Goal: Information Seeking & Learning: Learn about a topic

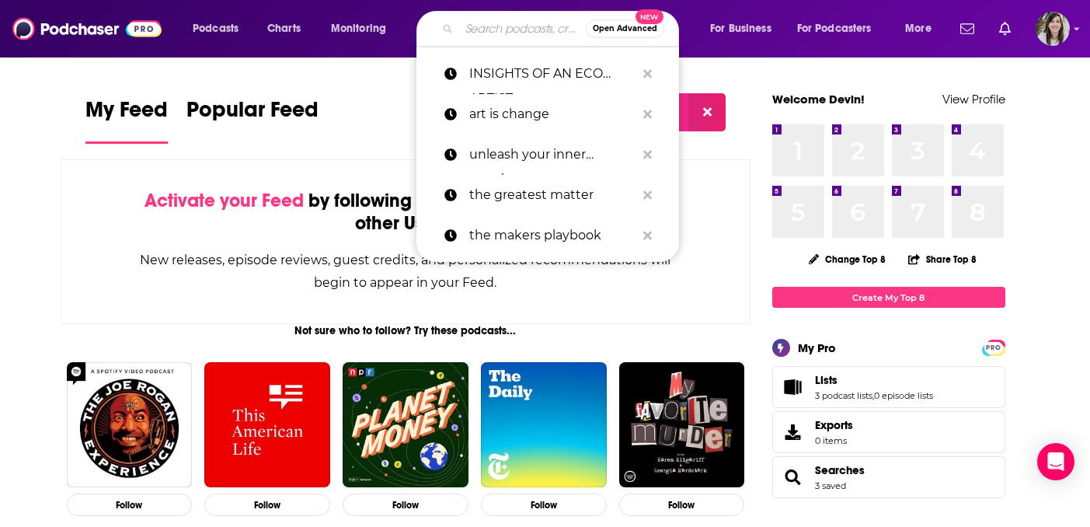
click at [471, 22] on input "Search podcasts, credits, & more..." at bounding box center [522, 28] width 127 height 25
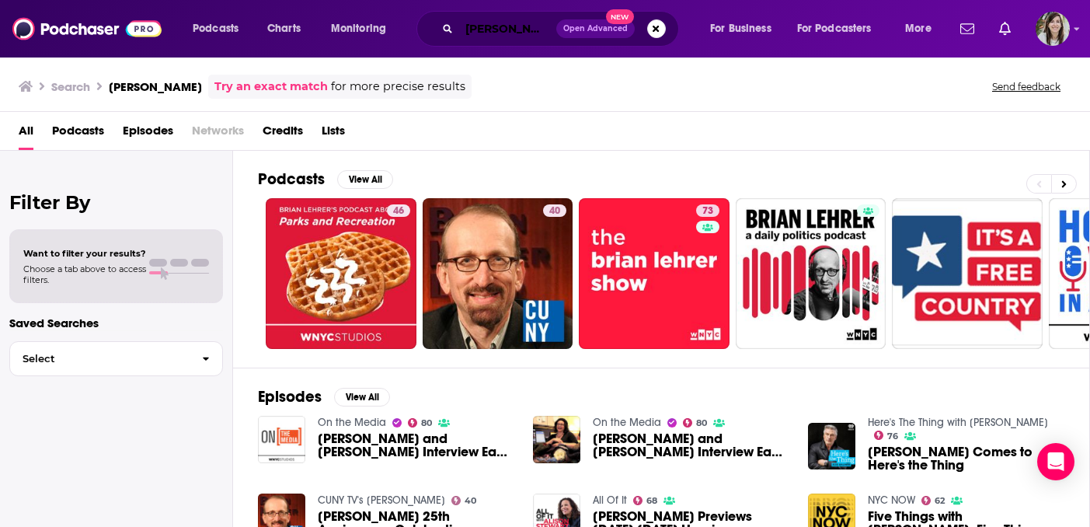
click at [499, 22] on input "[PERSON_NAME]" at bounding box center [507, 28] width 97 height 25
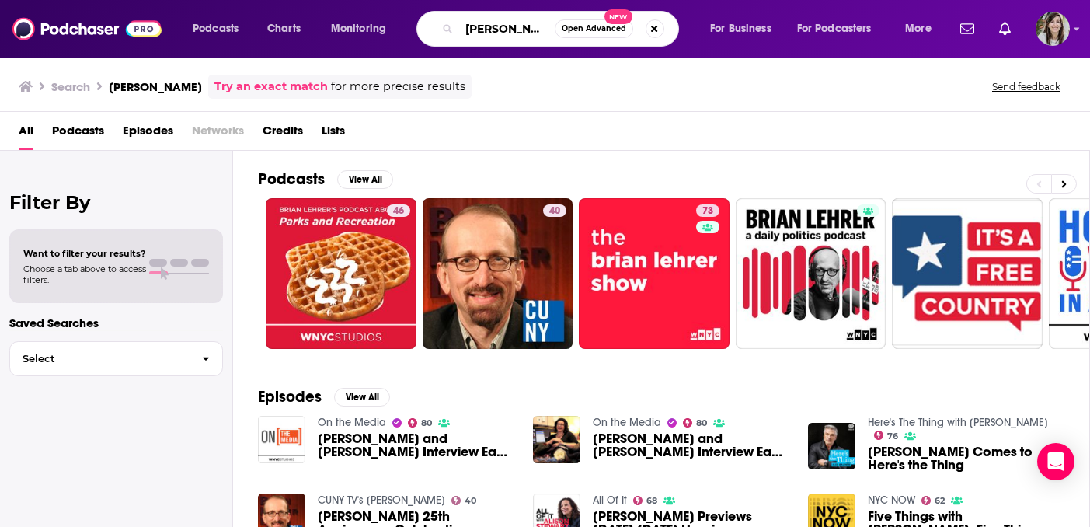
click at [499, 22] on input "[PERSON_NAME]" at bounding box center [507, 28] width 96 height 25
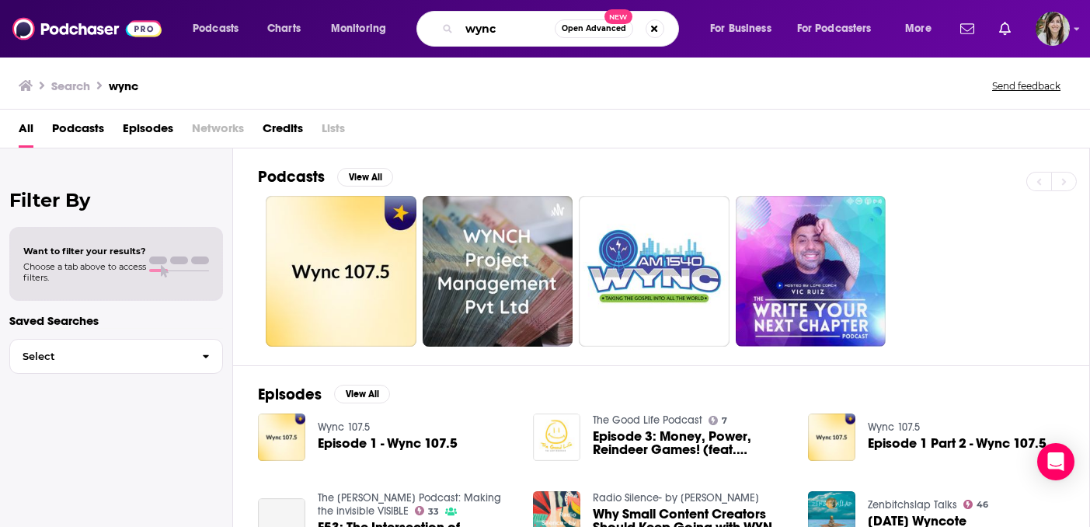
click at [494, 26] on input "wync" at bounding box center [507, 28] width 96 height 25
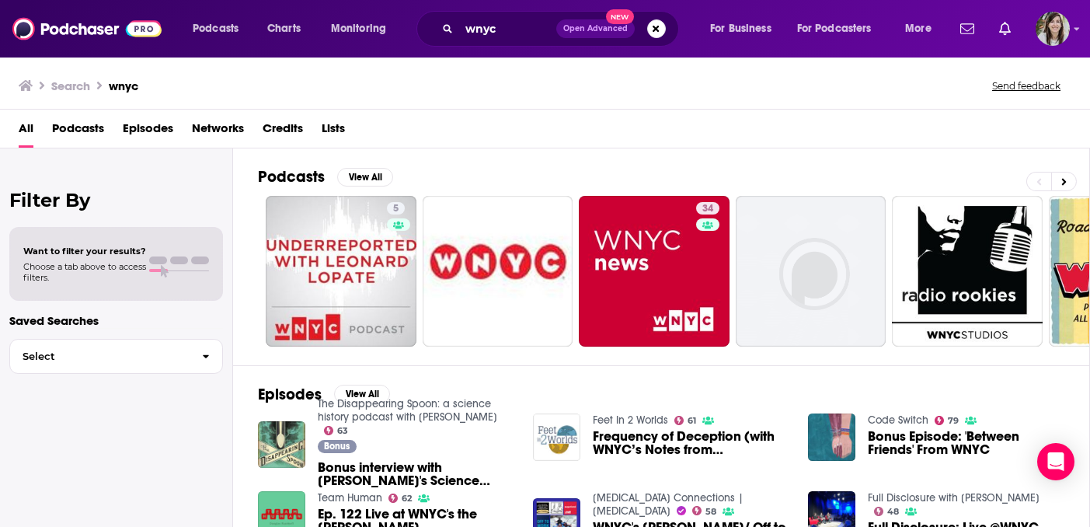
click at [457, 37] on div "wnyc Open Advanced New" at bounding box center [547, 29] width 262 height 36
click at [475, 30] on input "wnyc" at bounding box center [507, 28] width 97 height 25
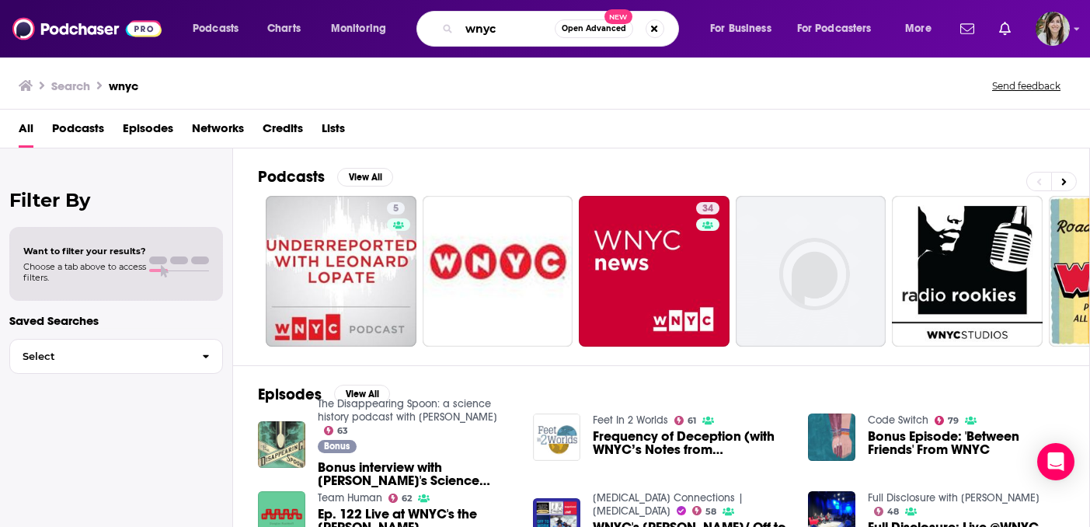
click at [475, 30] on input "wnyc" at bounding box center [507, 28] width 96 height 25
paste input "Science [DATE]"
type input "Science [DATE]"
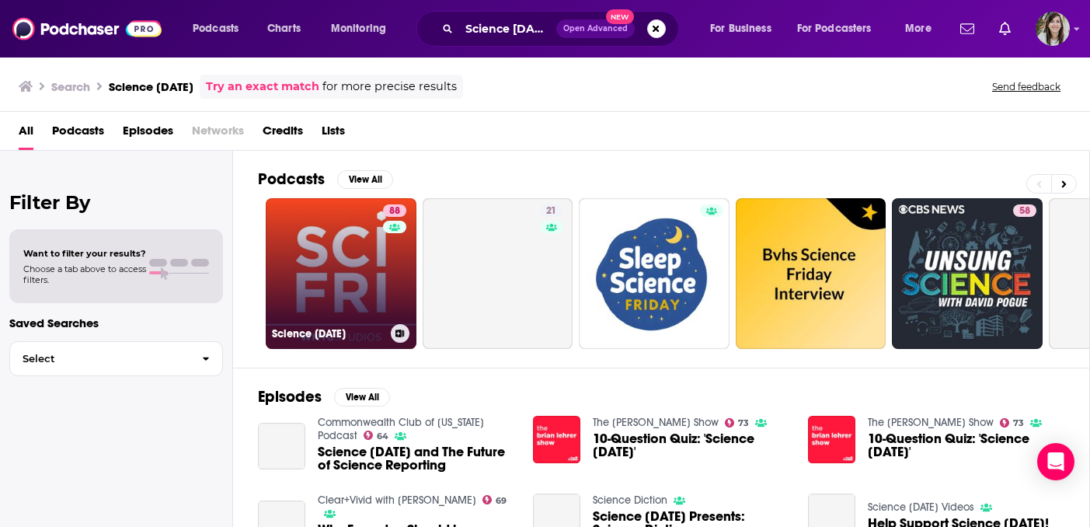
click at [339, 266] on link "88 Science [DATE]" at bounding box center [341, 273] width 151 height 151
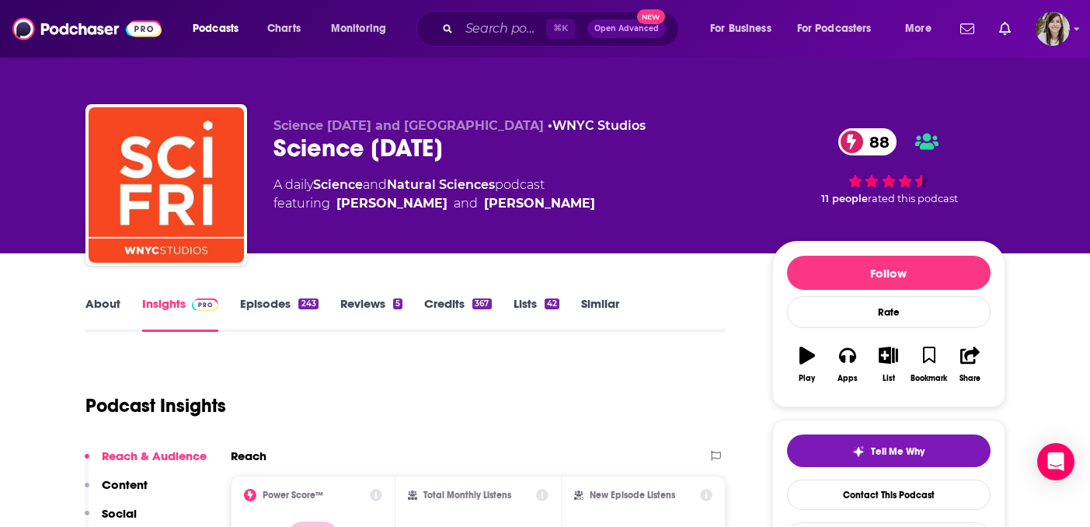
click at [489, 16] on div "⌘ K Open Advanced New" at bounding box center [547, 29] width 262 height 36
click at [489, 24] on input "Search podcasts, credits, & more..." at bounding box center [502, 28] width 87 height 25
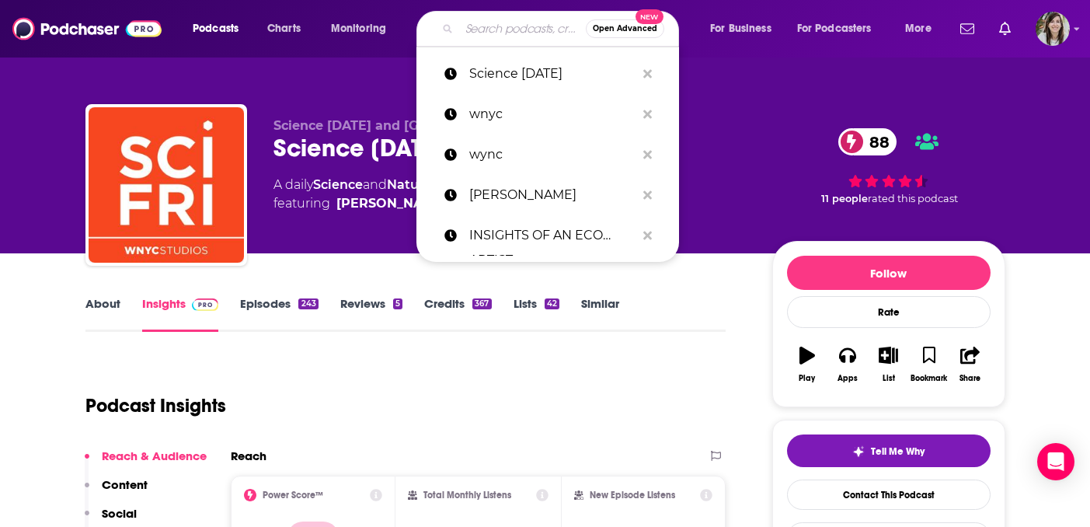
paste input "[PERSON_NAME]"
type input "[PERSON_NAME]"
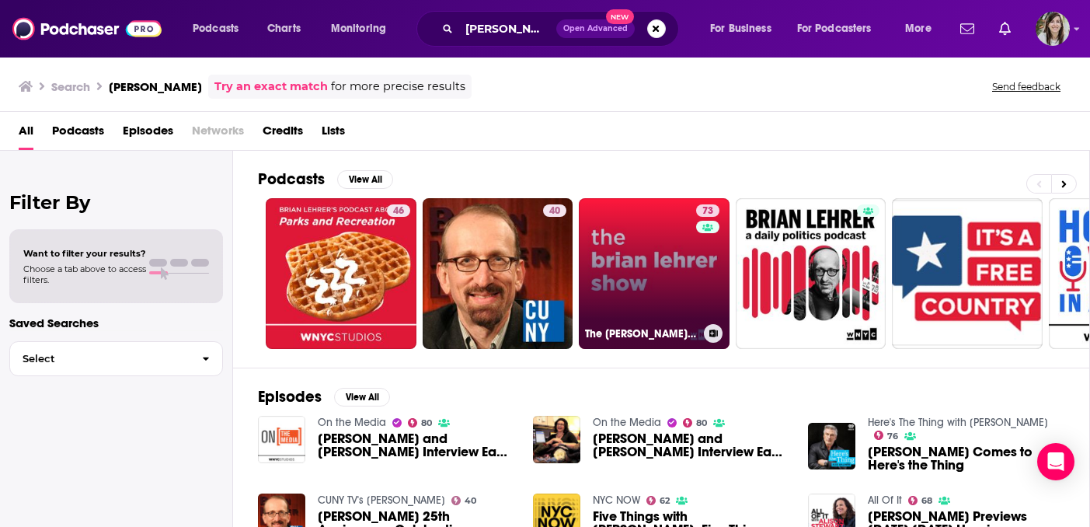
click at [614, 238] on link "73 The [PERSON_NAME] Show" at bounding box center [654, 273] width 151 height 151
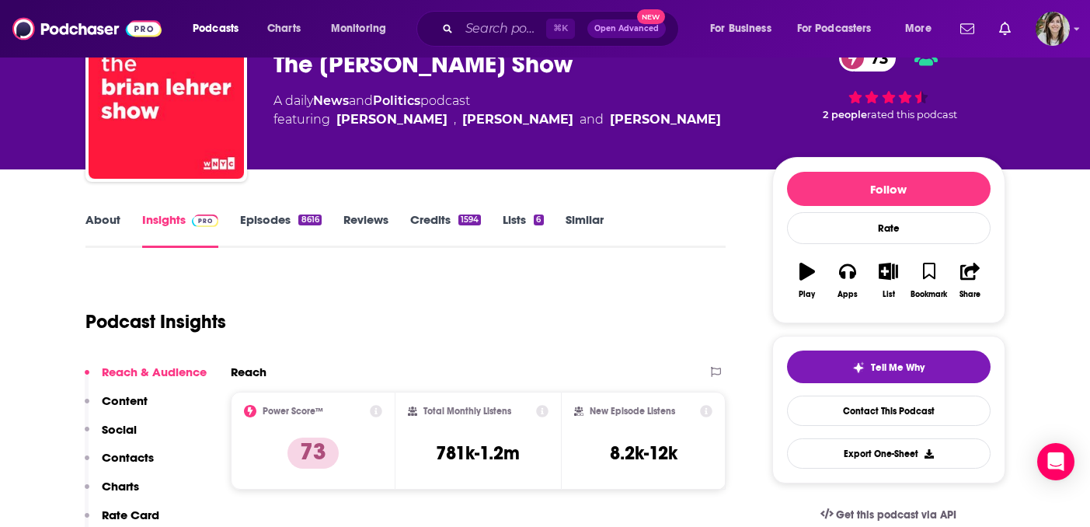
scroll to position [68, 0]
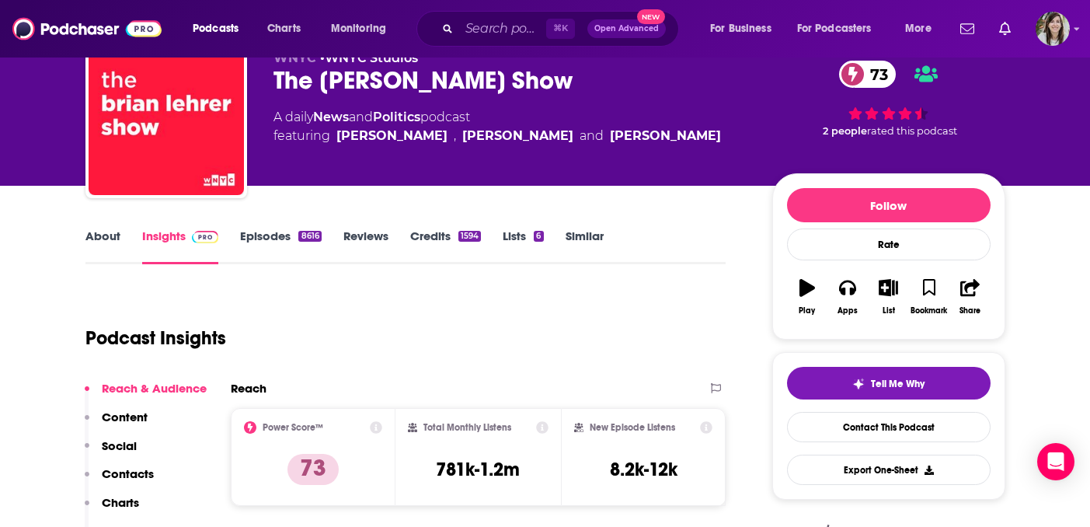
click at [115, 242] on link "About" at bounding box center [102, 246] width 35 height 36
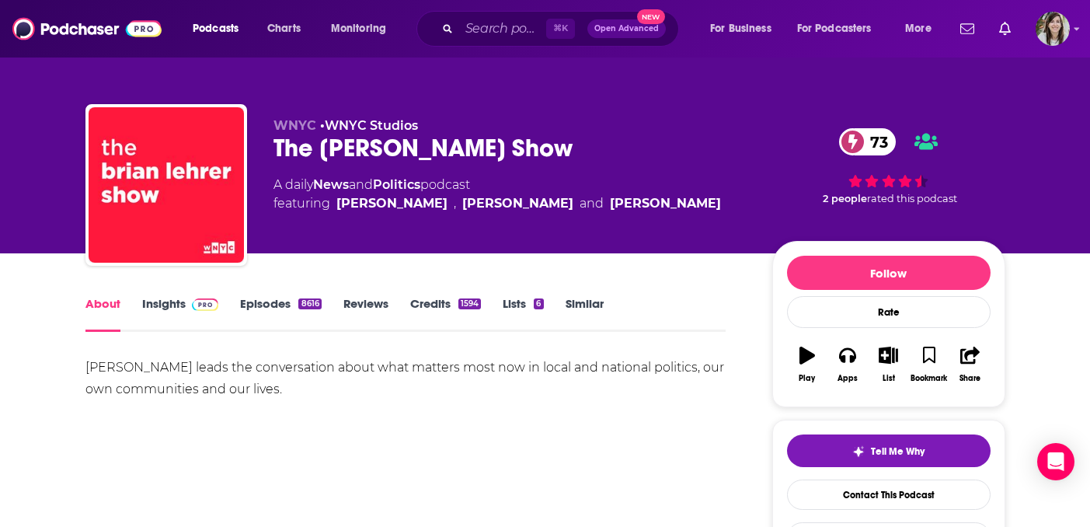
click at [259, 309] on link "Episodes 8616" at bounding box center [280, 314] width 81 height 36
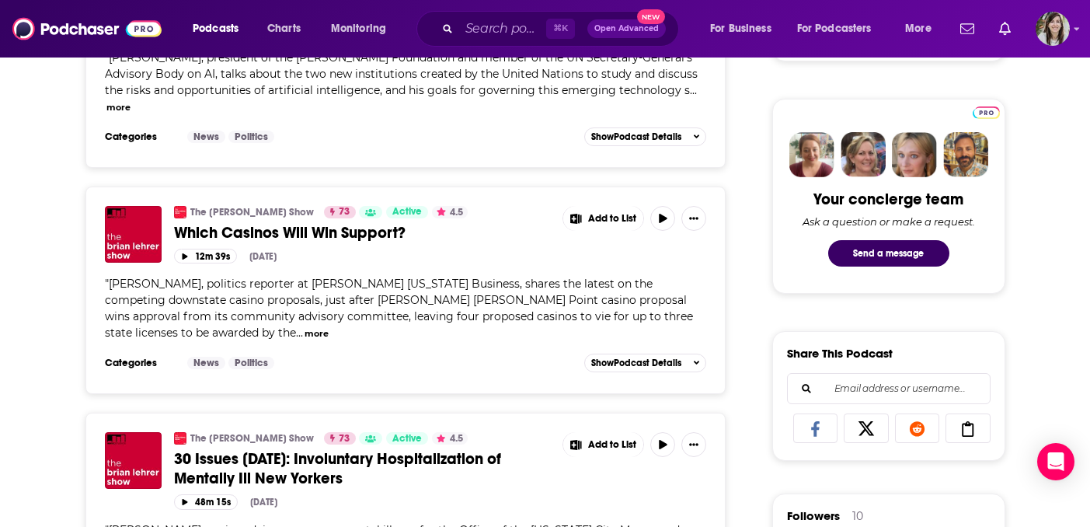
scroll to position [721, 0]
